Goal: Navigation & Orientation: Find specific page/section

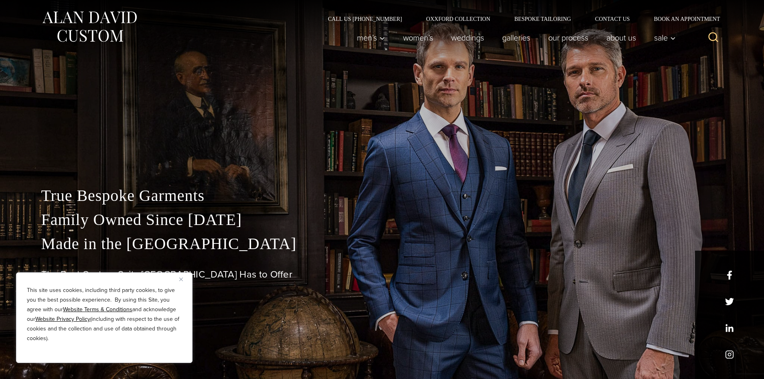
click at [182, 282] on button "Close" at bounding box center [184, 279] width 10 height 10
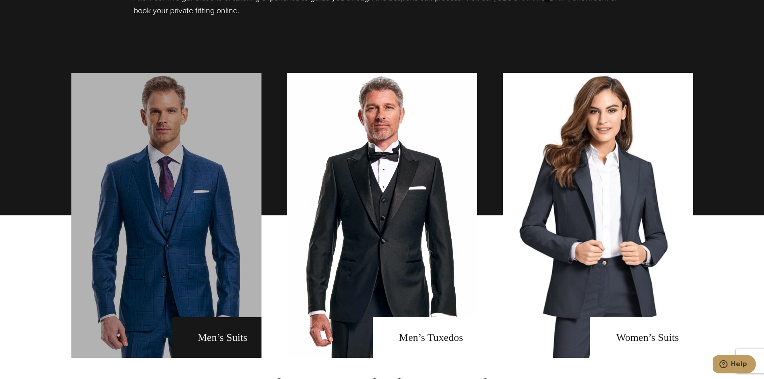
scroll to position [642, 0]
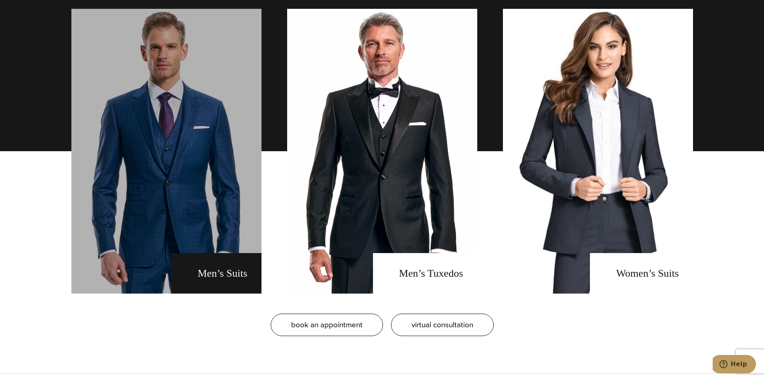
click at [209, 267] on link "men's suits" at bounding box center [166, 151] width 190 height 285
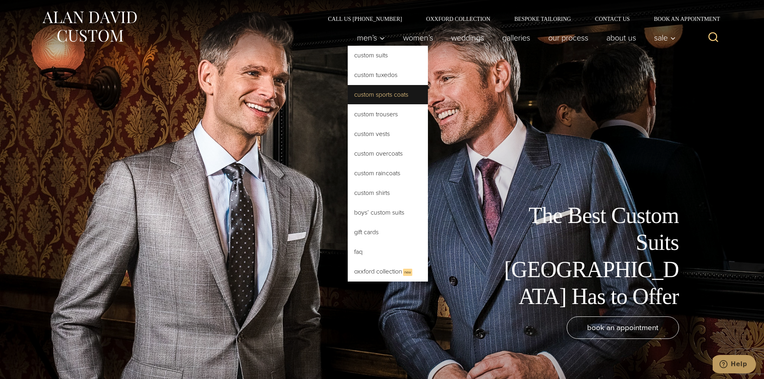
click at [370, 96] on link "Custom Sports Coats" at bounding box center [388, 94] width 80 height 19
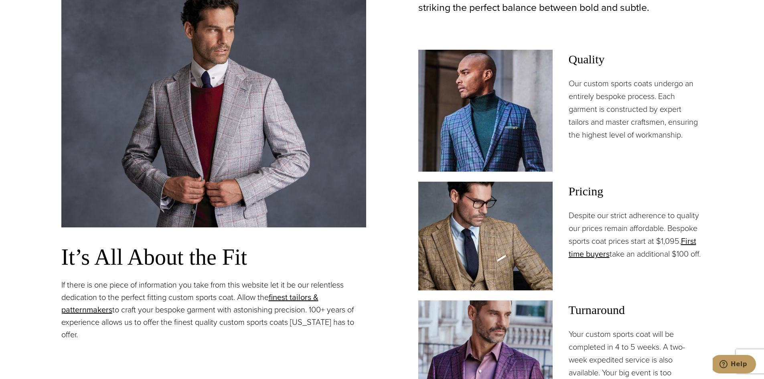
scroll to position [602, 0]
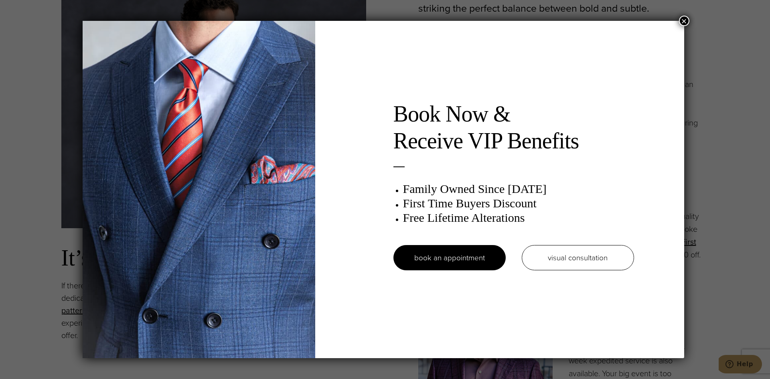
click at [685, 21] on button "×" at bounding box center [684, 21] width 10 height 10
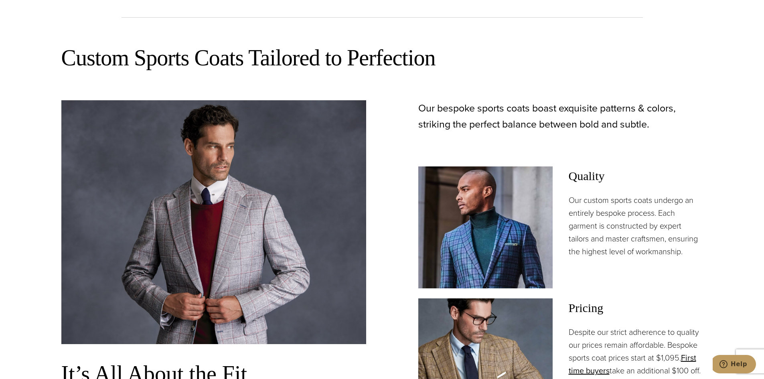
scroll to position [481, 0]
